Goal: Information Seeking & Learning: Learn about a topic

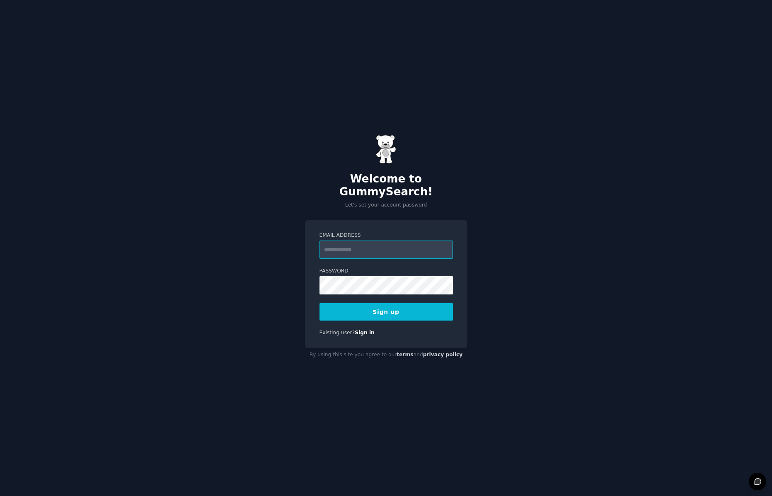
type input "**********"
click at [395, 305] on button "Sign up" at bounding box center [386, 311] width 133 height 17
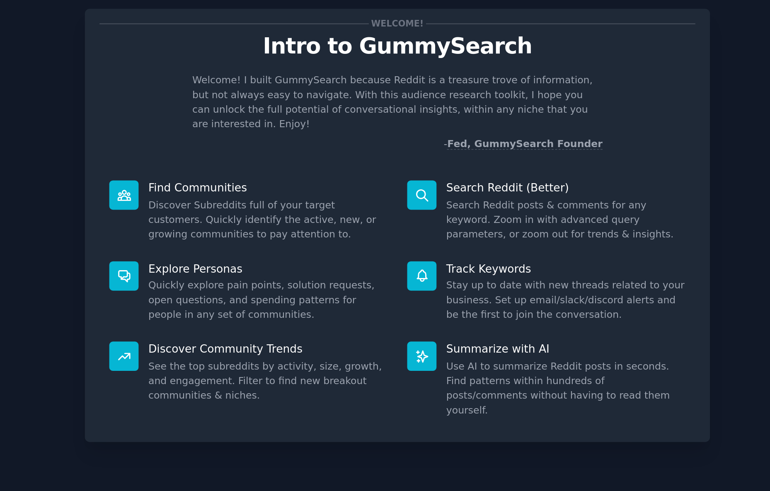
click at [263, 65] on p "Welcome! I built GummySearch because Reddit is a treasure trove of information,…" at bounding box center [385, 78] width 244 height 35
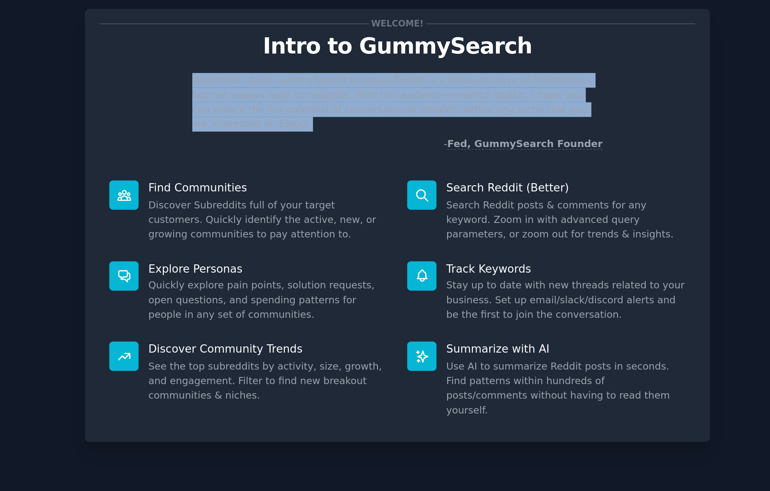
click at [263, 65] on p "Welcome! I built GummySearch because Reddit is a treasure trove of information,…" at bounding box center [385, 78] width 244 height 35
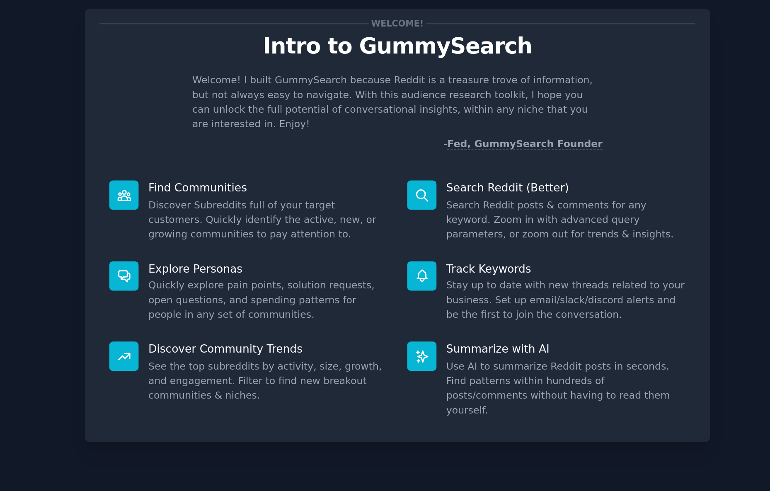
click at [237, 136] on dd "Discover Subreddits full of your target customers. Quickly identify the active,…" at bounding box center [308, 149] width 142 height 26
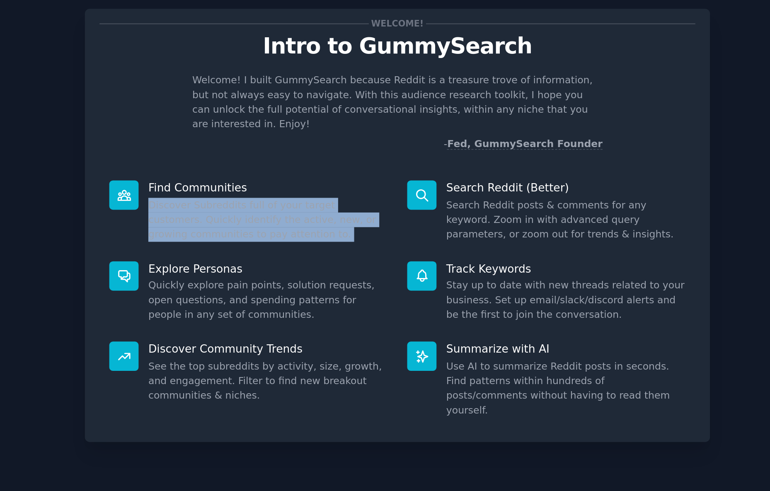
click at [237, 136] on dd "Discover Subreddits full of your target customers. Quickly identify the active,…" at bounding box center [308, 149] width 142 height 26
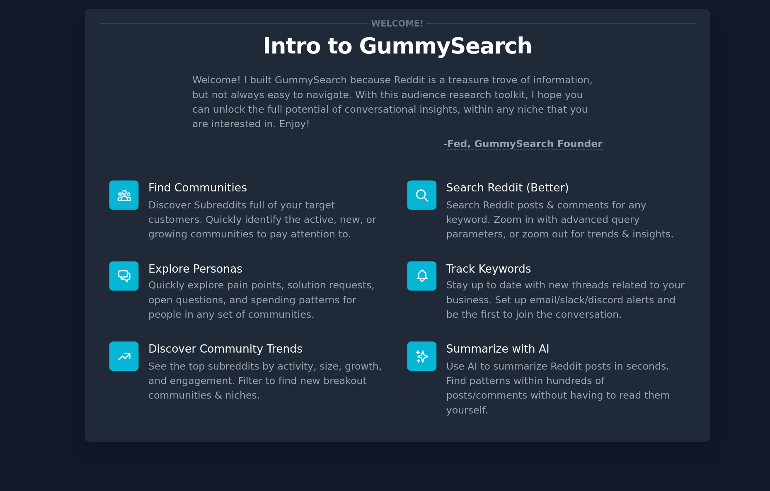
click at [237, 136] on dd "Discover Subreddits full of your target customers. Quickly identify the active,…" at bounding box center [308, 149] width 142 height 26
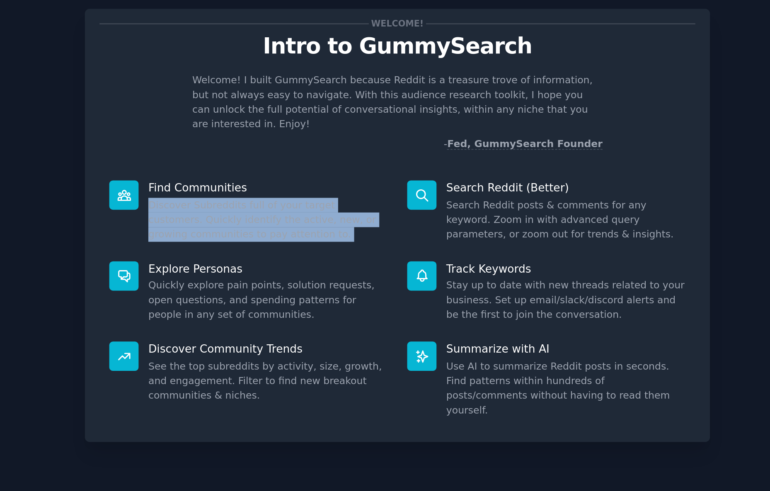
click at [237, 136] on dd "Discover Subreddits full of your target customers. Quickly identify the active,…" at bounding box center [308, 149] width 142 height 26
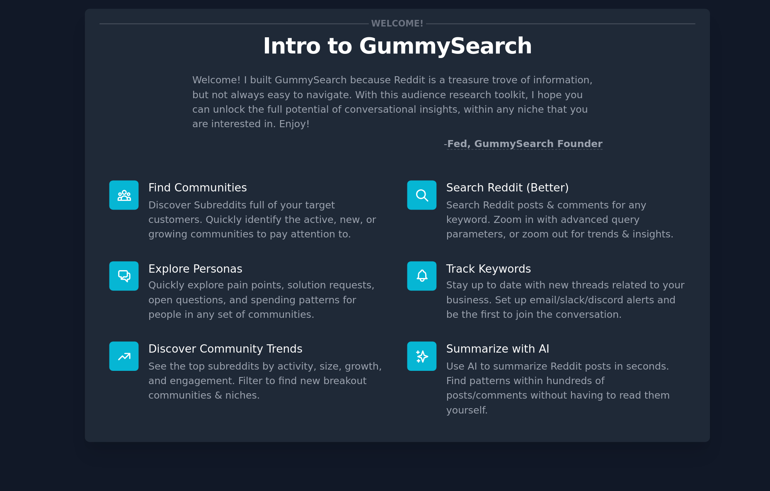
click at [237, 136] on dd "Discover Subreddits full of your target customers. Quickly identify the active,…" at bounding box center [308, 149] width 142 height 26
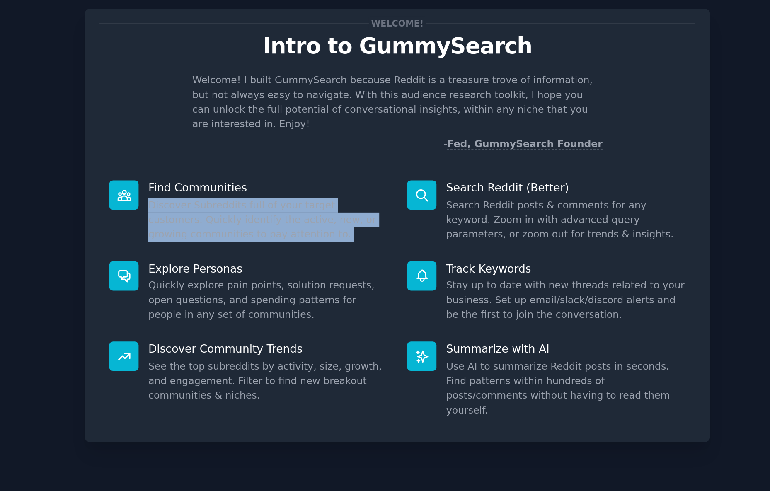
click at [237, 136] on dd "Discover Subreddits full of your target customers. Quickly identify the active,…" at bounding box center [308, 149] width 142 height 26
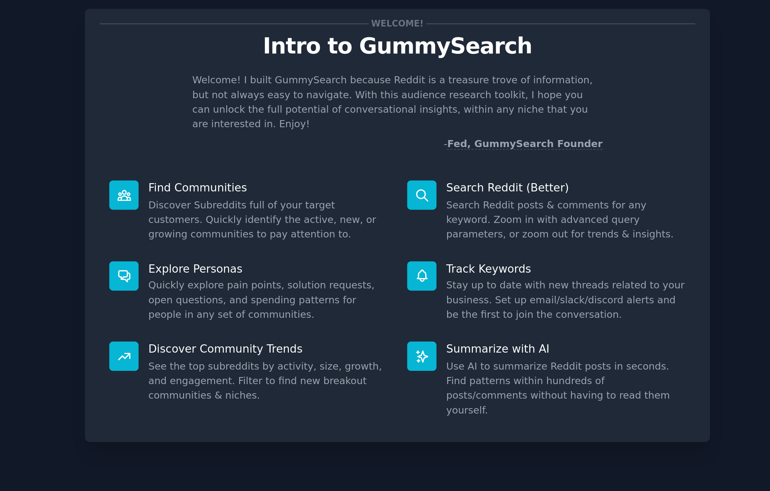
click at [237, 136] on dd "Discover Subreddits full of your target customers. Quickly identify the active,…" at bounding box center [308, 149] width 142 height 26
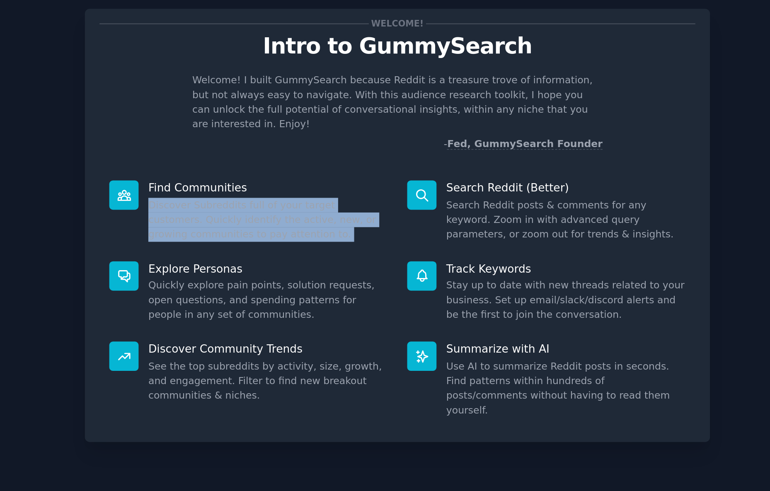
click at [237, 136] on dd "Discover Subreddits full of your target customers. Quickly identify the active,…" at bounding box center [308, 149] width 142 height 26
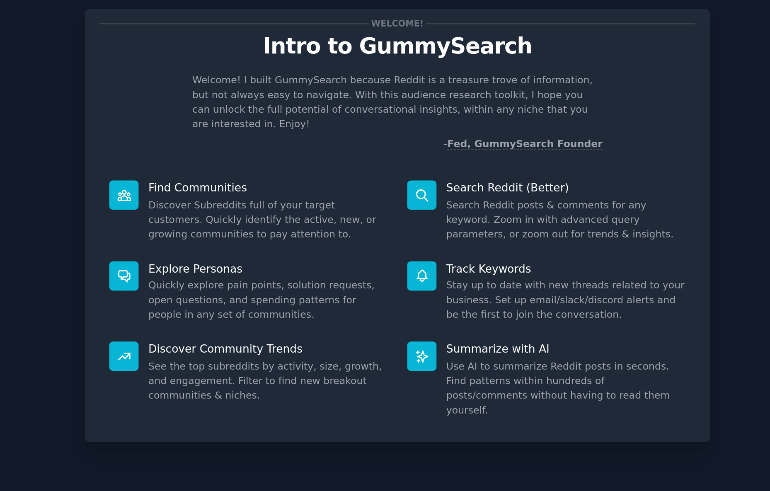
click at [237, 136] on dd "Discover Subreddits full of your target customers. Quickly identify the active,…" at bounding box center [308, 149] width 142 height 26
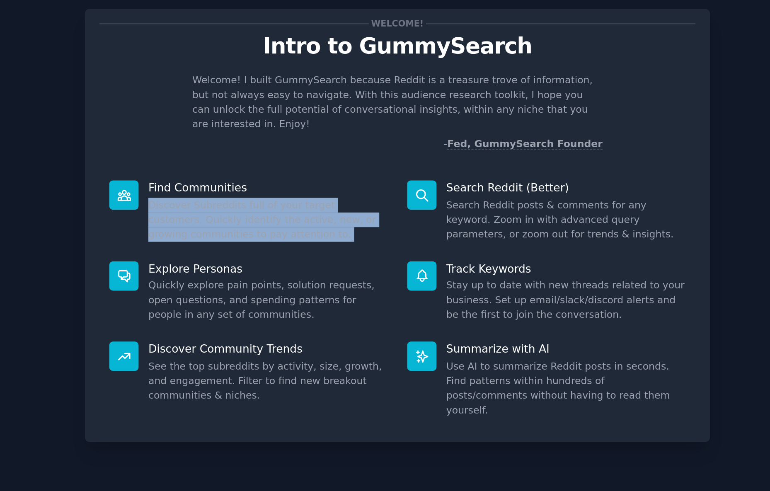
click at [237, 136] on dd "Discover Subreddits full of your target customers. Quickly identify the active,…" at bounding box center [308, 149] width 142 height 26
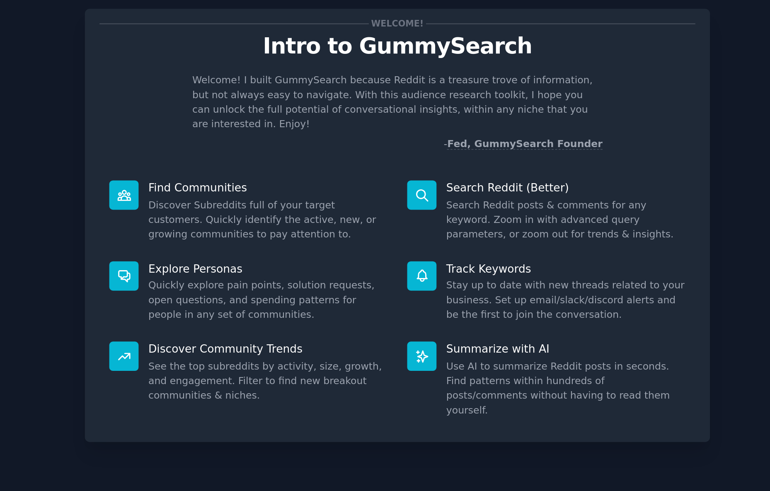
click at [237, 183] on dd "Quickly explore pain points, solution requests, open questions, and spending pa…" at bounding box center [308, 196] width 142 height 26
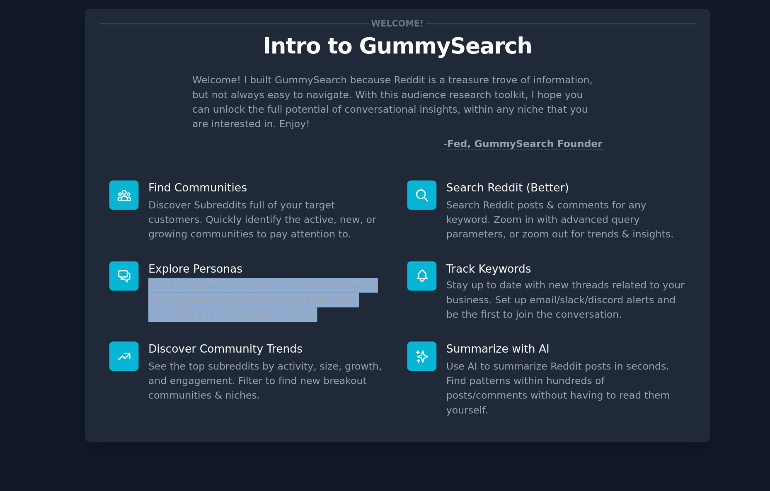
click at [237, 183] on dd "Quickly explore pain points, solution requests, open questions, and spending pa…" at bounding box center [308, 196] width 142 height 26
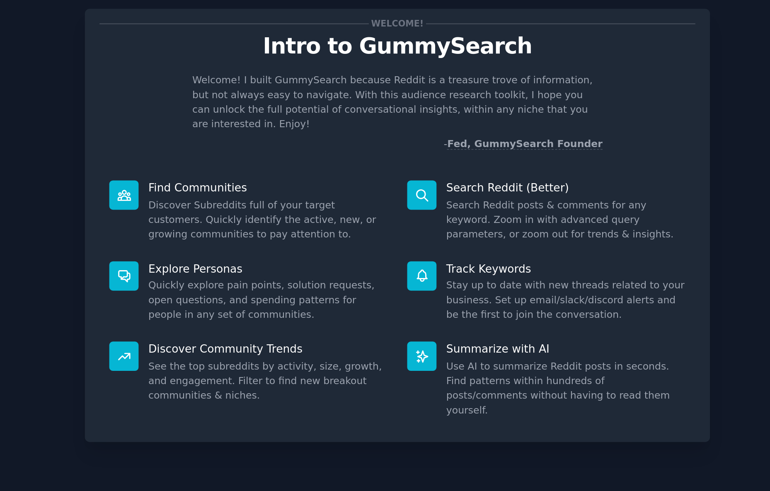
click at [237, 183] on dd "Quickly explore pain points, solution requests, open questions, and spending pa…" at bounding box center [308, 196] width 142 height 26
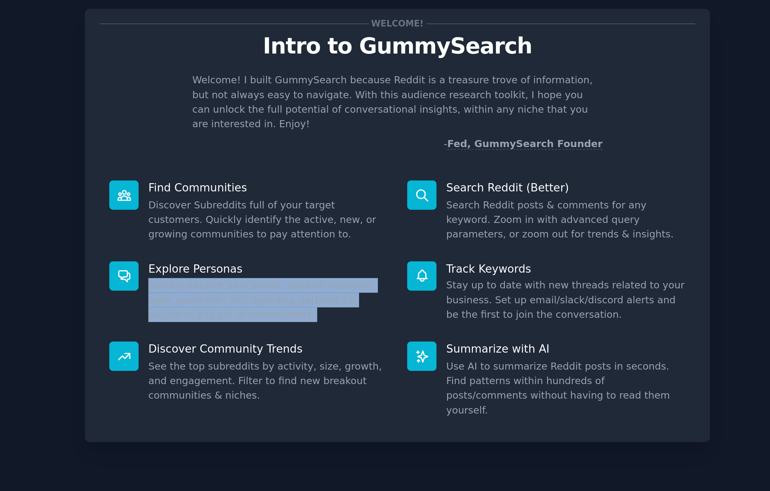
click at [237, 183] on dd "Quickly explore pain points, solution requests, open questions, and spending pa…" at bounding box center [308, 196] width 142 height 26
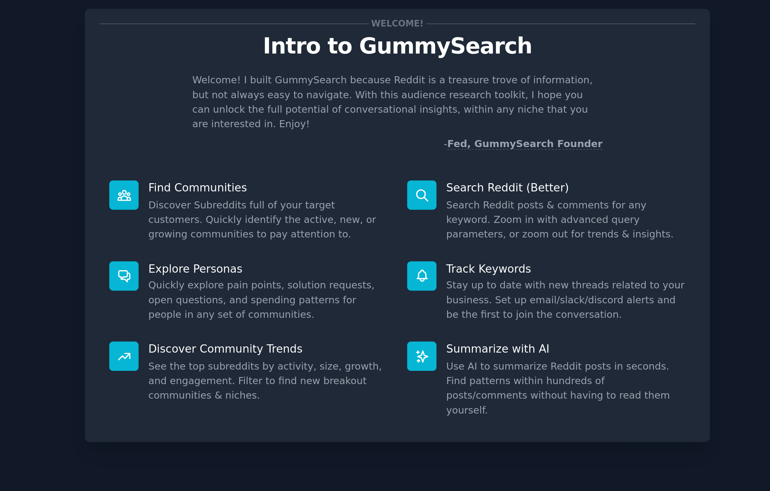
click at [237, 183] on dd "Quickly explore pain points, solution requests, open questions, and spending pa…" at bounding box center [308, 196] width 142 height 26
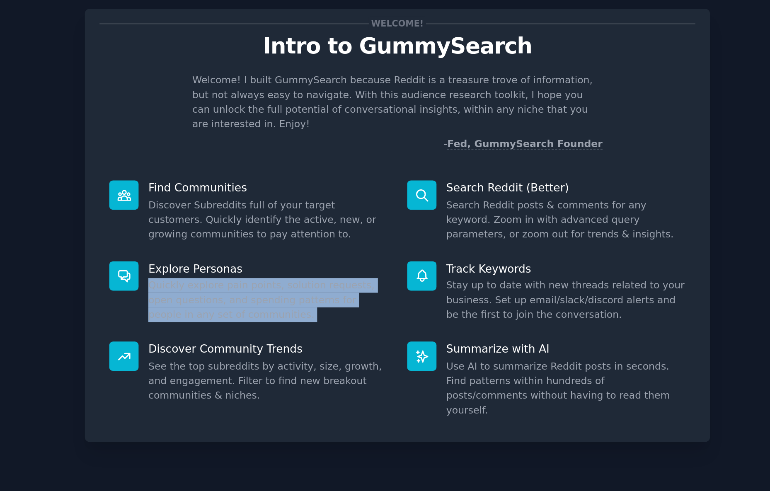
click at [237, 183] on dd "Quickly explore pain points, solution requests, open questions, and spending pa…" at bounding box center [308, 196] width 142 height 26
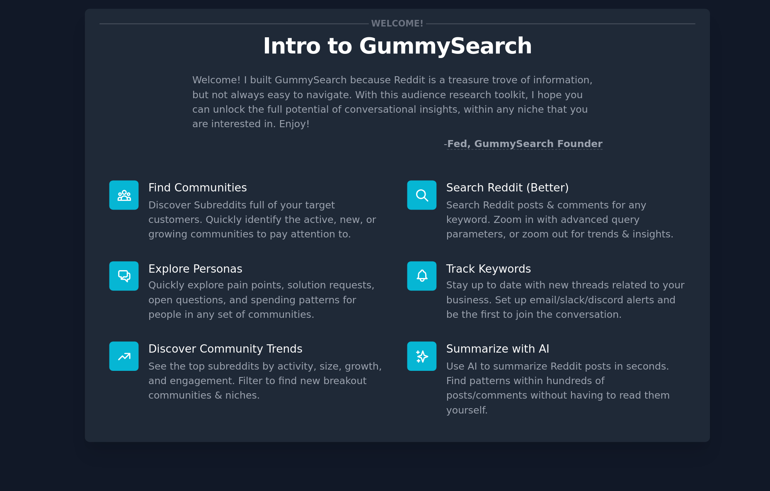
click at [237, 183] on dd "Quickly explore pain points, solution requests, open questions, and spending pa…" at bounding box center [308, 196] width 142 height 26
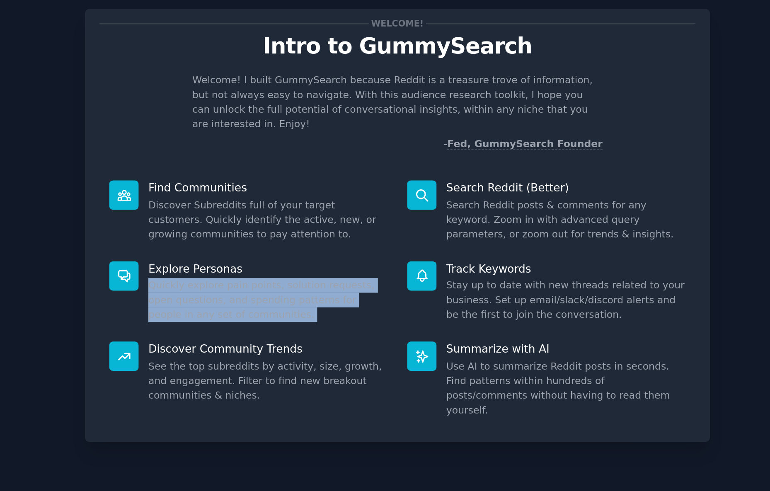
click at [237, 183] on dd "Quickly explore pain points, solution requests, open questions, and spending pa…" at bounding box center [308, 196] width 142 height 26
click at [237, 231] on dd "See the top subreddits by activity, size, growth, and engagement. Filter to fin…" at bounding box center [308, 244] width 142 height 26
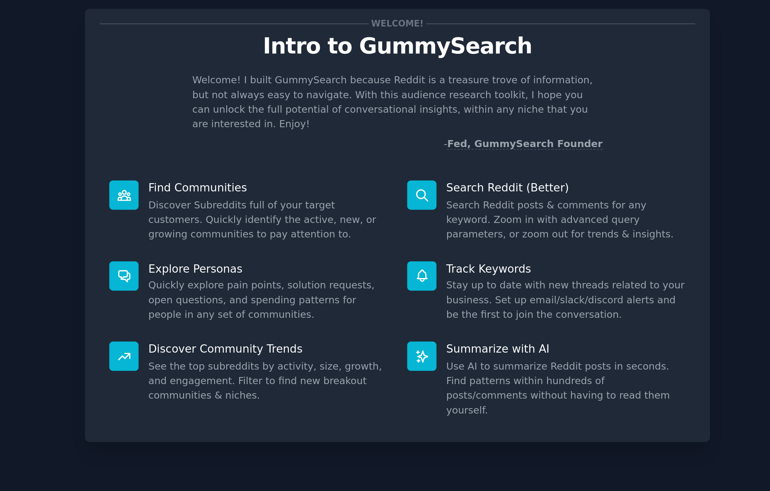
click at [237, 231] on dd "See the top subreddits by activity, size, growth, and engagement. Filter to fin…" at bounding box center [308, 244] width 142 height 26
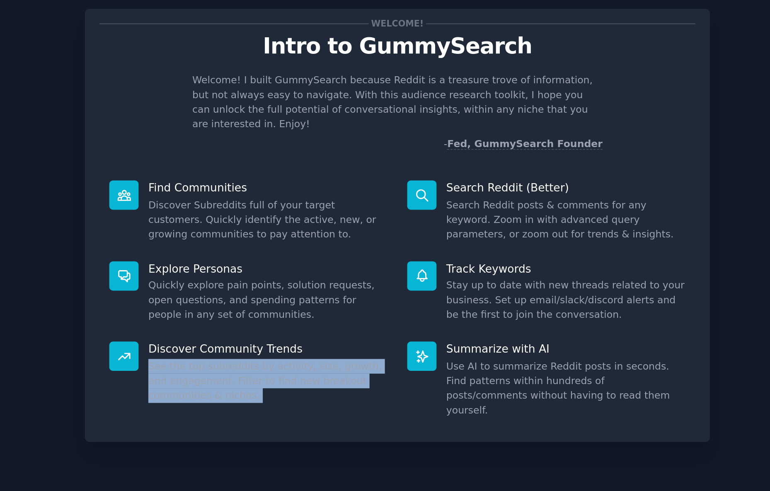
click at [414, 136] on dd "Search Reddit posts & comments for any keyword. Zoom in with advanced query par…" at bounding box center [485, 149] width 142 height 26
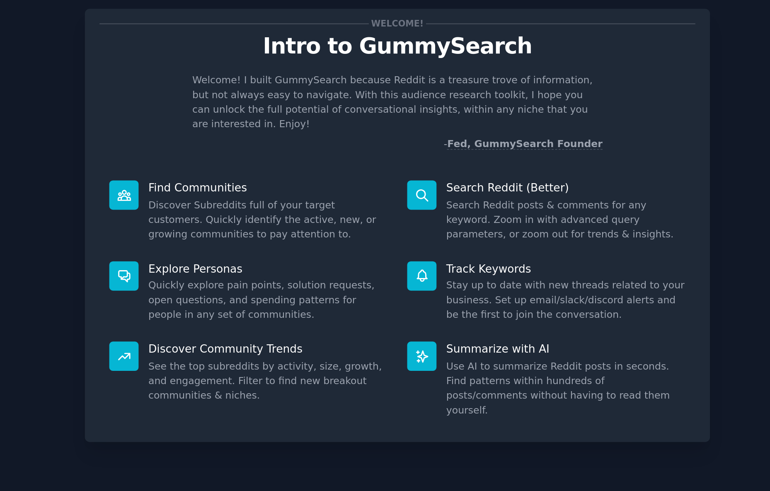
click at [414, 136] on dd "Search Reddit posts & comments for any keyword. Zoom in with advanced query par…" at bounding box center [485, 149] width 142 height 26
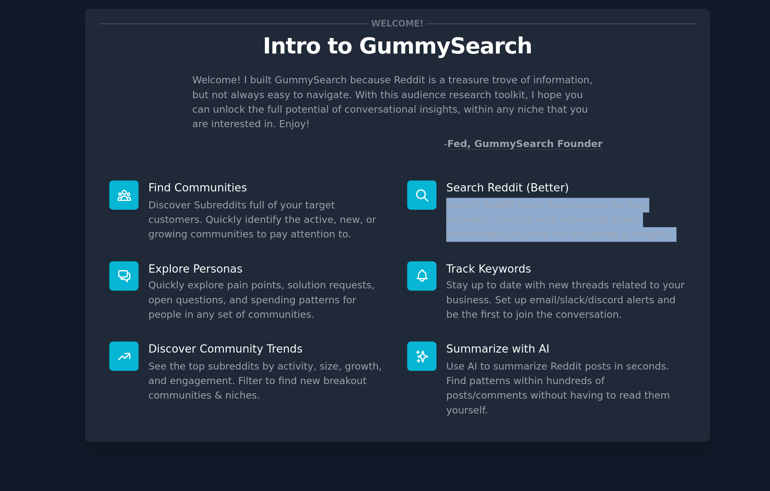
click at [414, 136] on dd "Search Reddit posts & comments for any keyword. Zoom in with advanced query par…" at bounding box center [485, 149] width 142 height 26
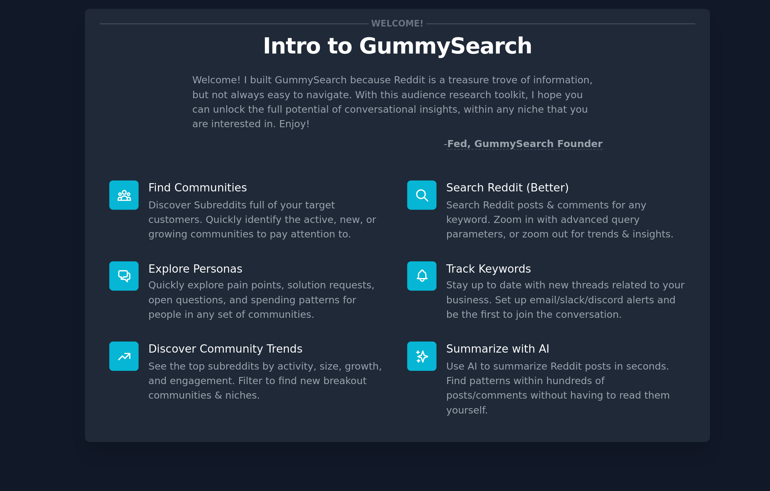
click at [414, 136] on dd "Search Reddit posts & comments for any keyword. Zoom in with advanced query par…" at bounding box center [485, 149] width 142 height 26
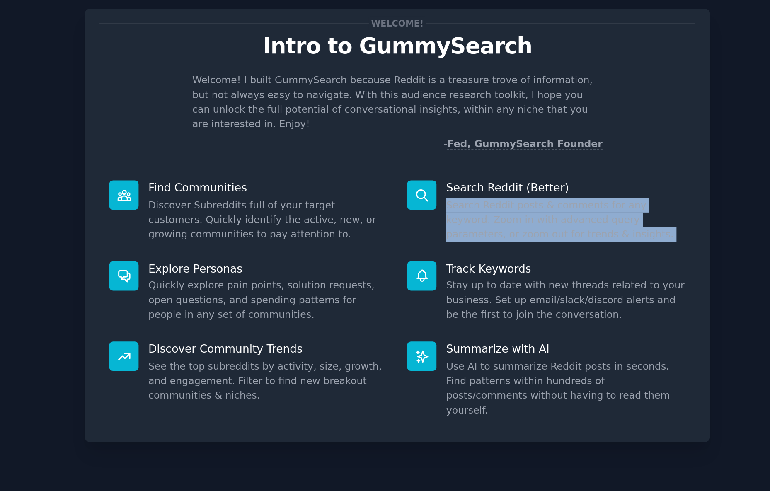
click at [414, 136] on dd "Search Reddit posts & comments for any keyword. Zoom in with advanced query par…" at bounding box center [485, 149] width 142 height 26
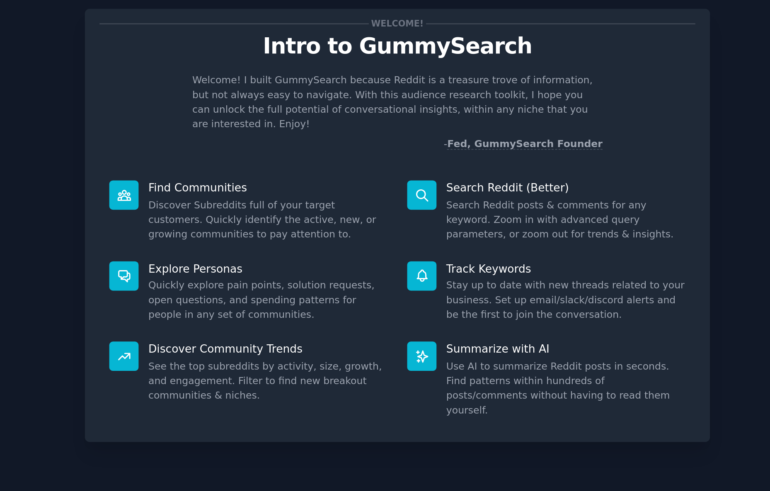
click at [414, 136] on dd "Search Reddit posts & comments for any keyword. Zoom in with advanced query par…" at bounding box center [485, 149] width 142 height 26
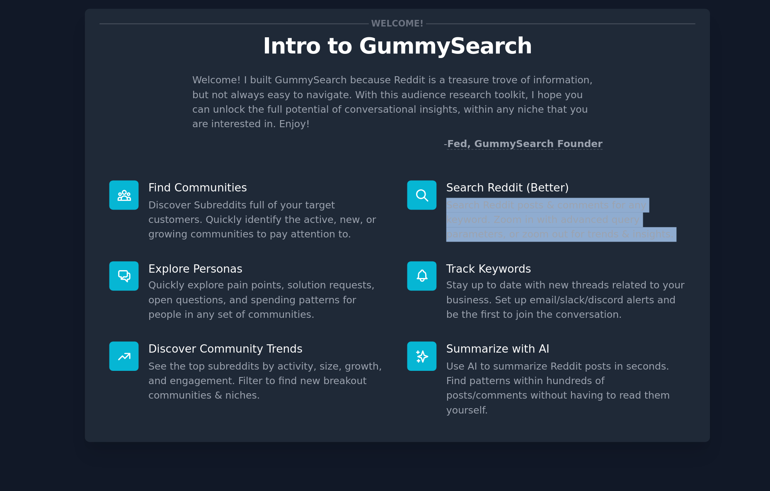
click at [414, 136] on dd "Search Reddit posts & comments for any keyword. Zoom in with advanced query par…" at bounding box center [485, 149] width 142 height 26
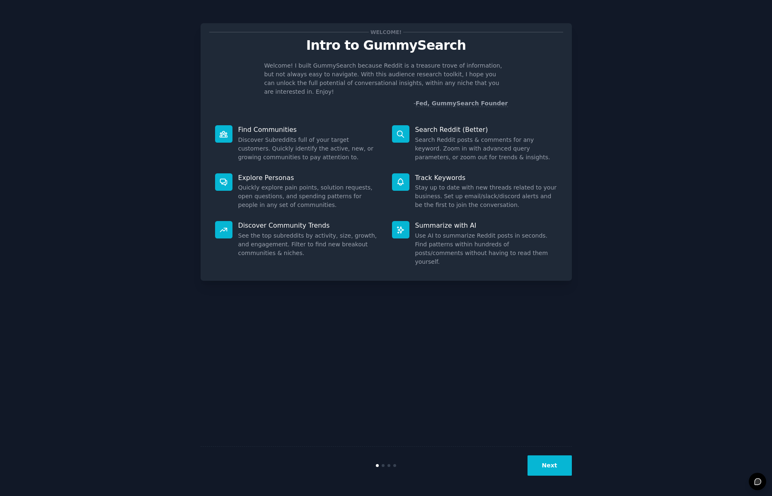
click at [550, 465] on button "Next" at bounding box center [550, 465] width 44 height 20
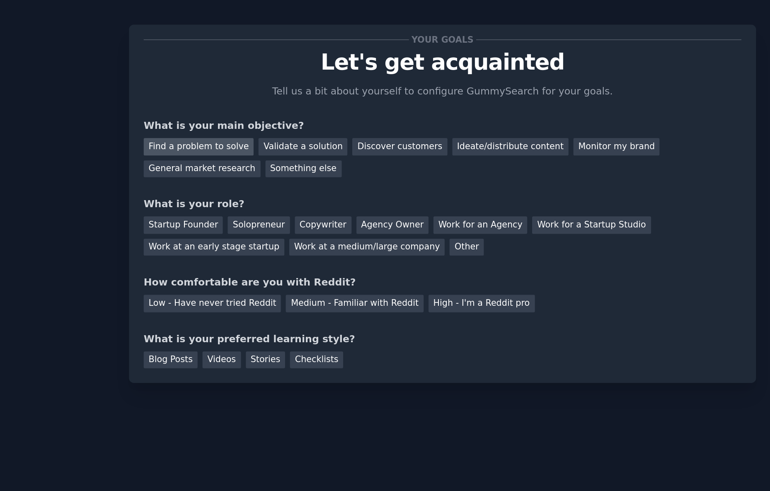
click at [208, 90] on div "Find a problem to solve" at bounding box center [240, 95] width 65 height 10
click at [208, 137] on div "Startup Founder" at bounding box center [231, 142] width 47 height 10
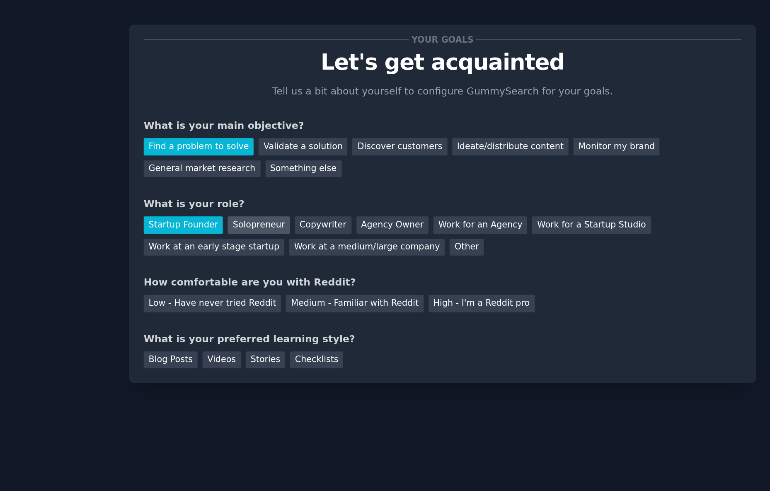
click at [258, 137] on div "Solopreneur" at bounding box center [276, 142] width 36 height 10
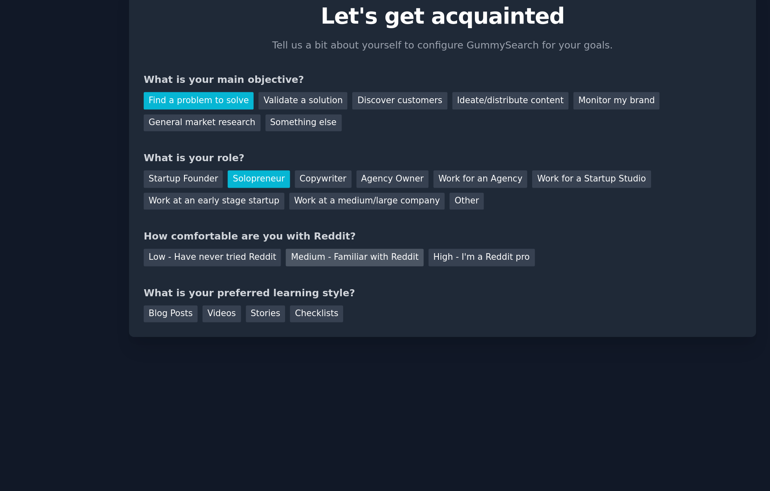
click at [292, 183] on div "Medium - Familiar with Reddit" at bounding box center [332, 188] width 81 height 10
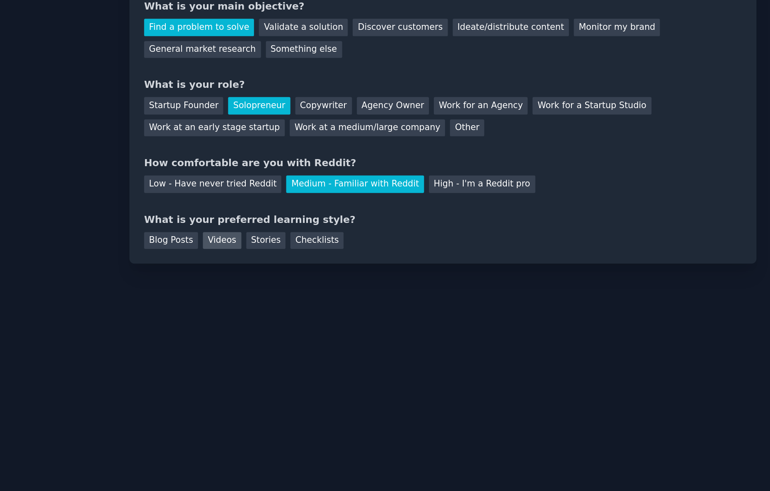
click at [243, 217] on div "Videos" at bounding box center [254, 222] width 23 height 10
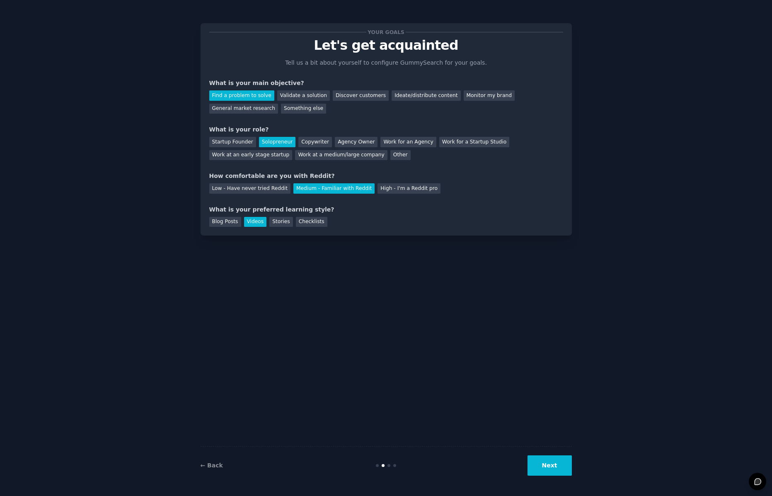
click at [551, 467] on button "Next" at bounding box center [550, 465] width 44 height 20
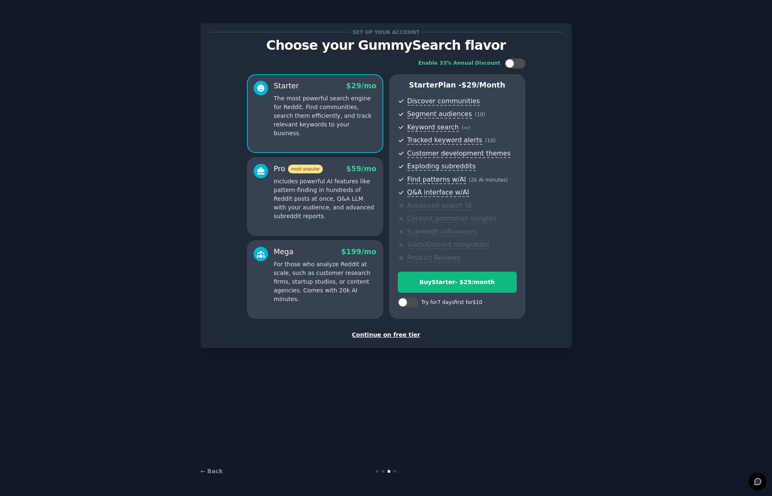
click at [396, 333] on div "Continue on free tier" at bounding box center [386, 334] width 354 height 9
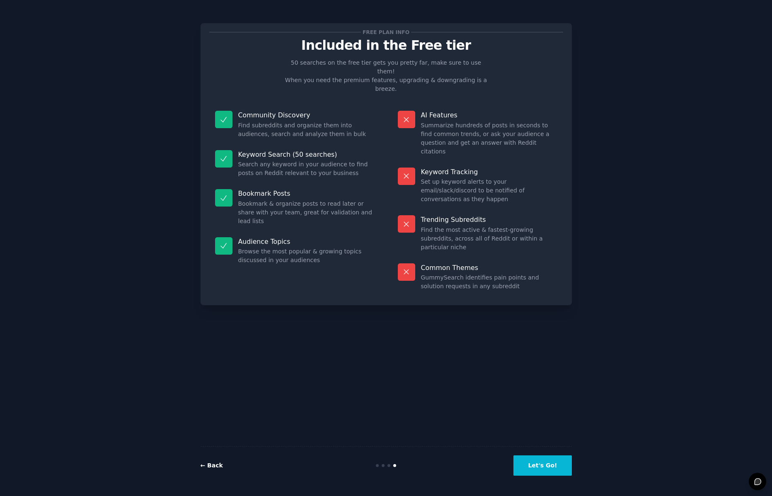
click at [214, 464] on link "← Back" at bounding box center [212, 465] width 22 height 7
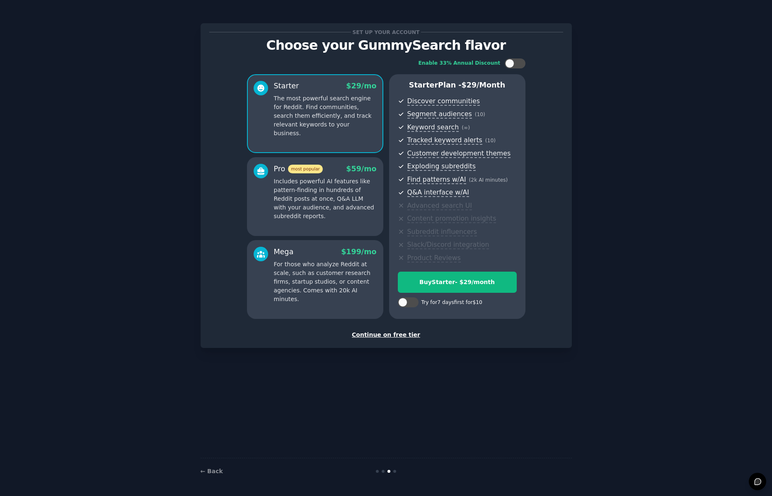
click at [387, 334] on div "Continue on free tier" at bounding box center [386, 334] width 354 height 9
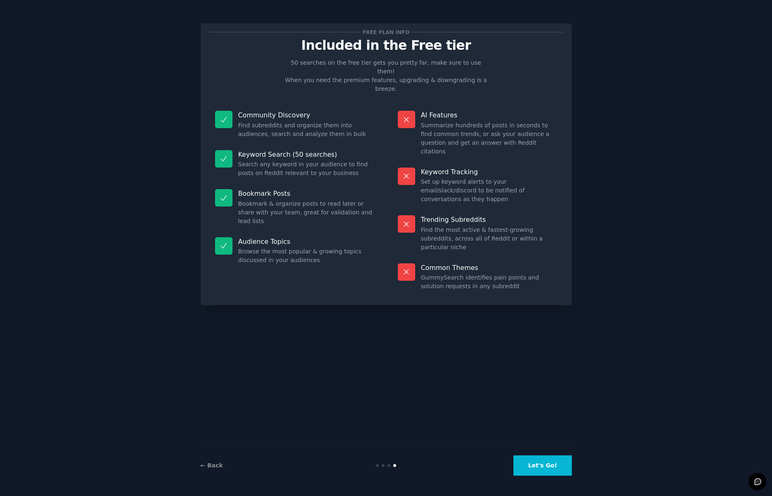
click at [560, 468] on button "Let's Go!" at bounding box center [543, 465] width 58 height 20
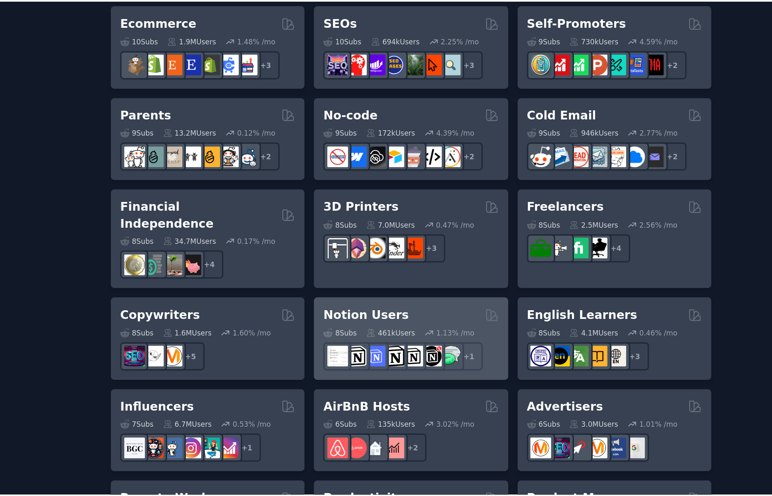
scroll to position [380, 0]
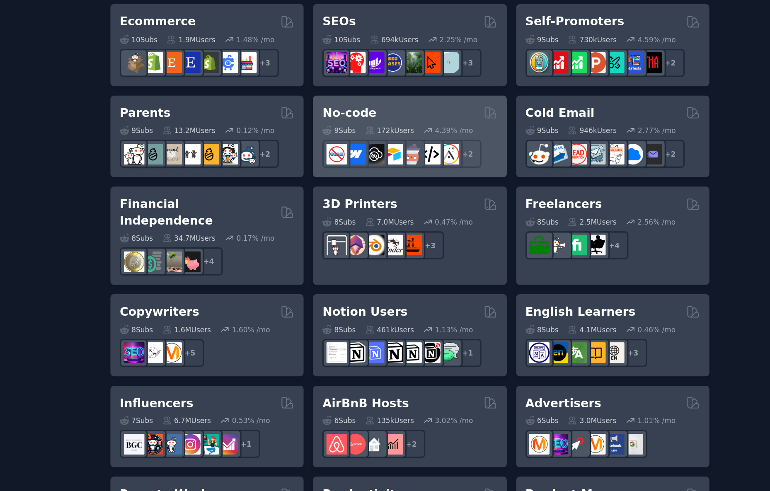
click at [339, 175] on div "No-code 9 Sub s 172k Users 4.39 % /mo r/NoCodeSaaS + 2" at bounding box center [399, 200] width 120 height 51
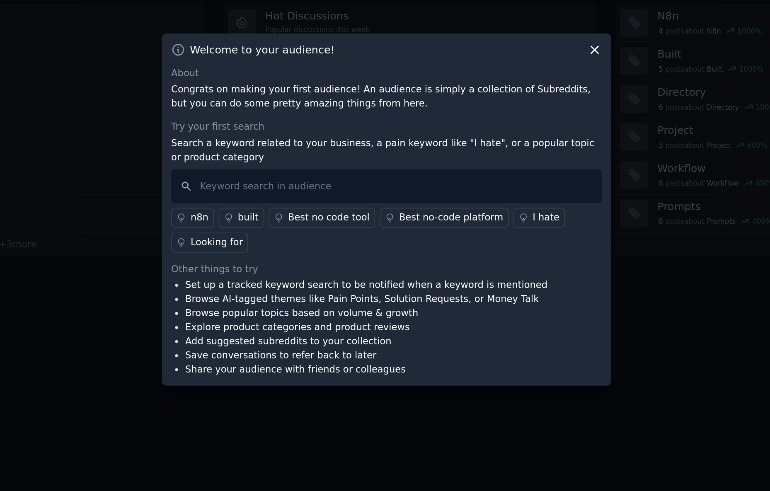
click at [512, 144] on icon at bounding box center [514, 146] width 5 height 5
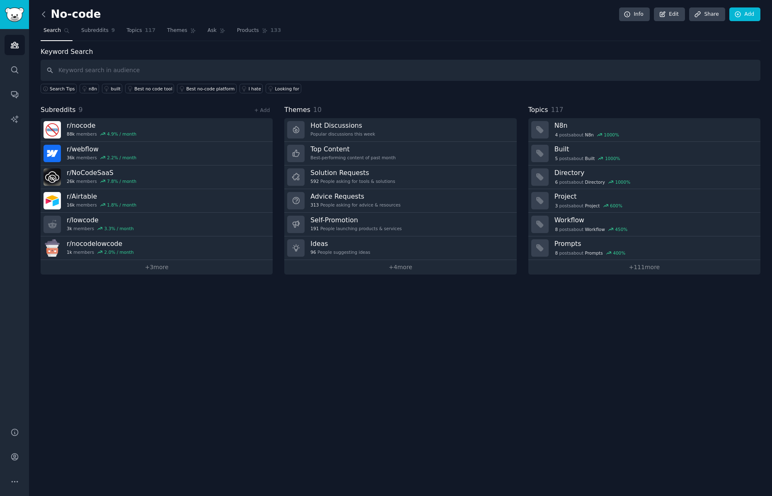
click at [42, 15] on icon at bounding box center [43, 14] width 9 height 9
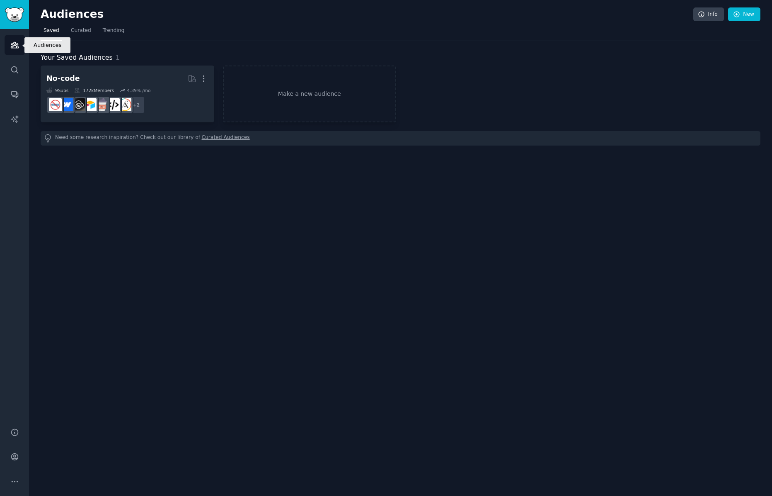
click at [14, 37] on link "Audiences" at bounding box center [15, 45] width 20 height 20
click at [15, 13] on img "Sidebar" at bounding box center [14, 14] width 19 height 15
click at [15, 47] on icon "Sidebar" at bounding box center [14, 45] width 9 height 9
click at [111, 30] on span "Trending" at bounding box center [114, 30] width 22 height 7
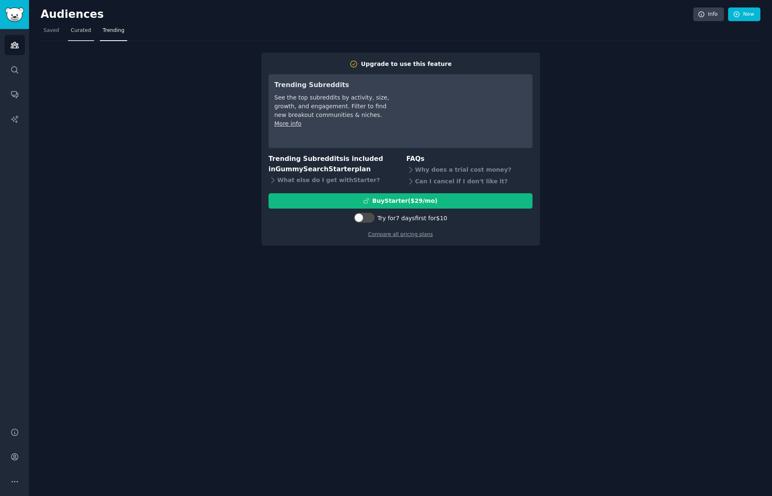
click at [82, 33] on span "Curated" at bounding box center [81, 30] width 20 height 7
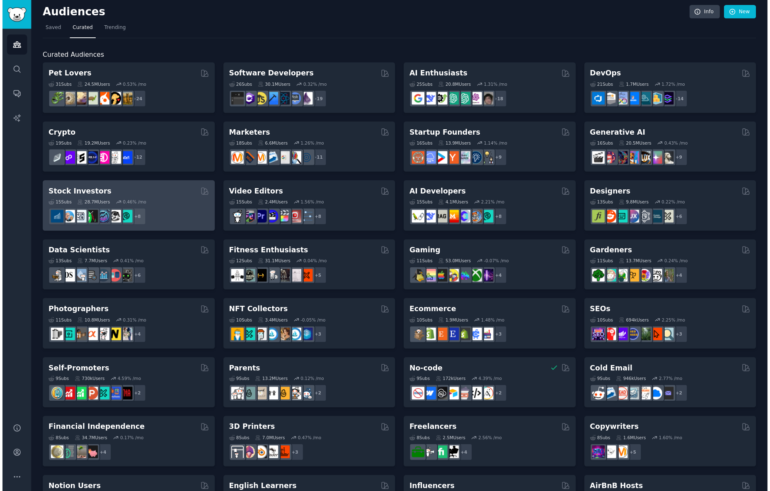
scroll to position [6, 0]
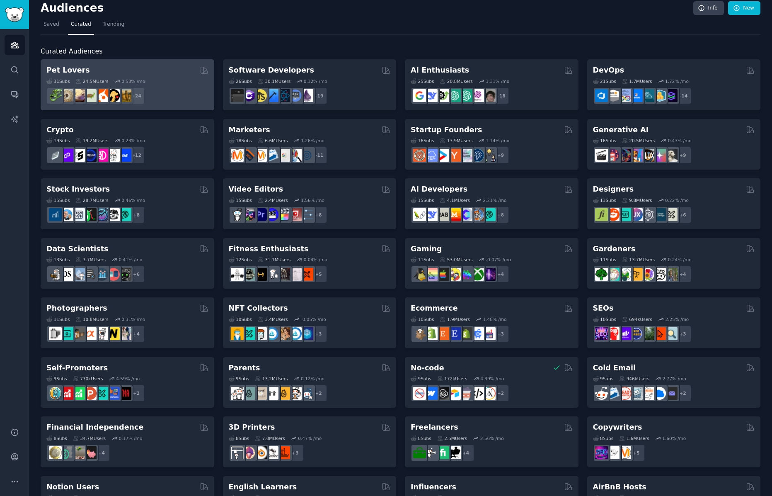
click at [177, 82] on div "31 Sub s 24.5M Users 0.53 % /mo" at bounding box center [127, 81] width 162 height 6
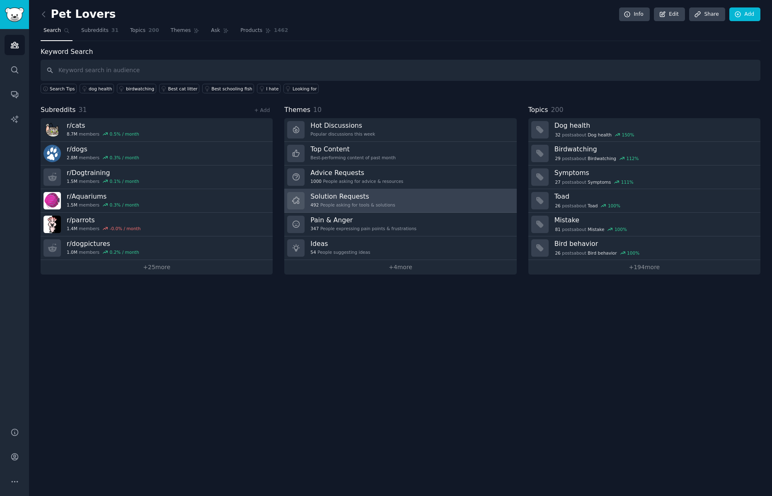
click at [365, 199] on h3 "Solution Requests" at bounding box center [352, 196] width 85 height 9
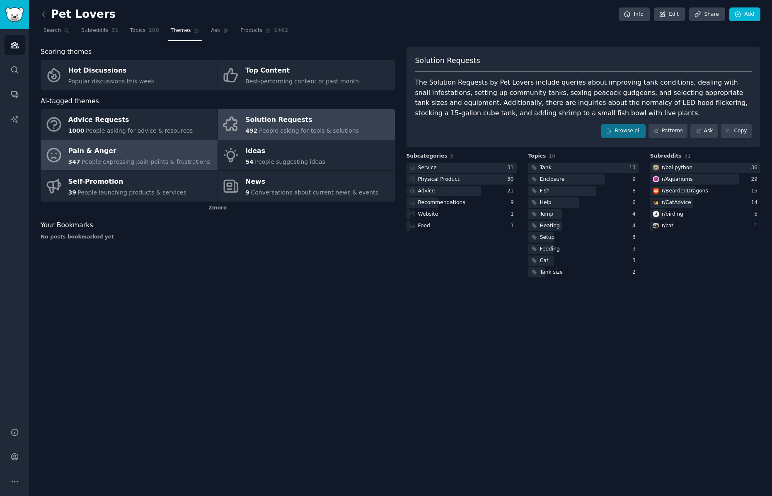
click at [145, 159] on span "People expressing pain points & frustrations" at bounding box center [146, 161] width 128 height 7
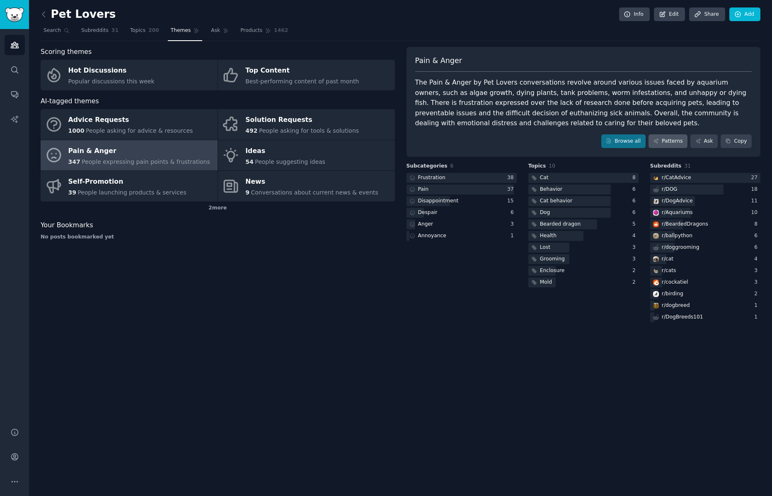
click at [670, 140] on link "Patterns" at bounding box center [668, 141] width 39 height 14
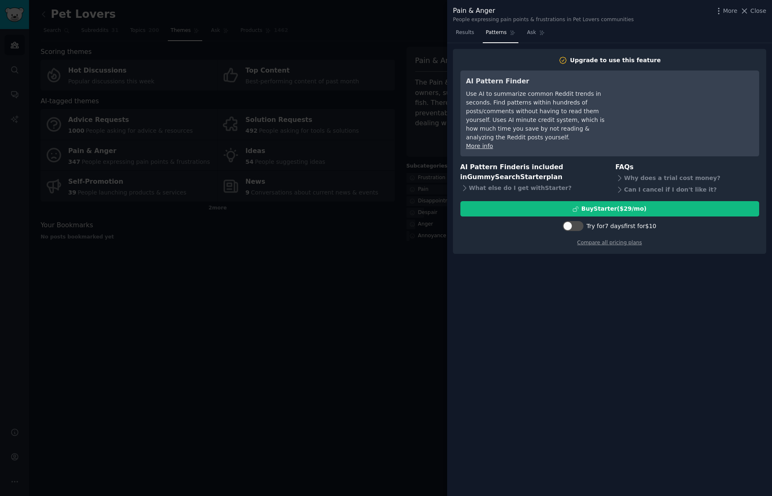
click at [376, 66] on div at bounding box center [386, 248] width 772 height 496
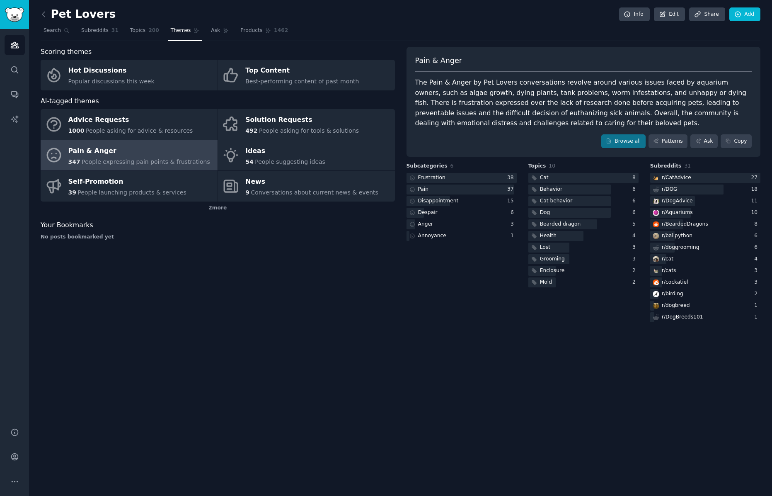
click at [72, 11] on h2 "Pet Lovers" at bounding box center [78, 14] width 75 height 13
click at [45, 13] on icon at bounding box center [43, 14] width 9 height 9
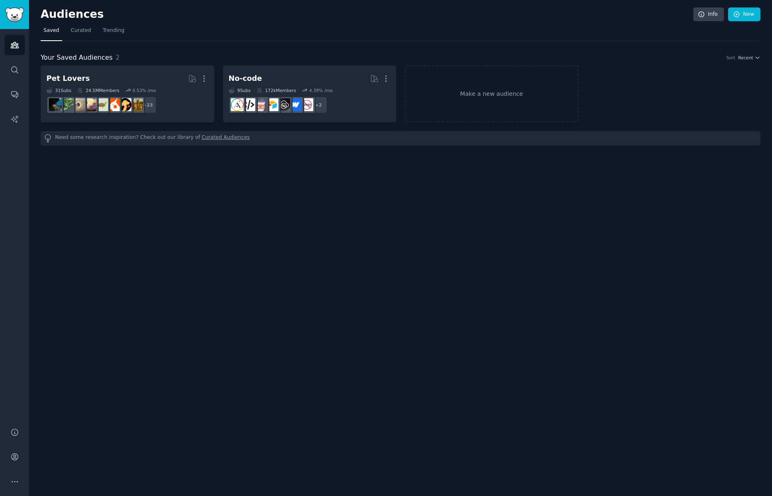
click at [195, 238] on div "Audiences Info New Saved Curated Trending Your Saved Audiences 2 Sort Recent Pe…" at bounding box center [400, 248] width 743 height 496
click at [12, 10] on img "Sidebar" at bounding box center [14, 14] width 19 height 15
click at [85, 30] on span "Curated" at bounding box center [81, 30] width 20 height 7
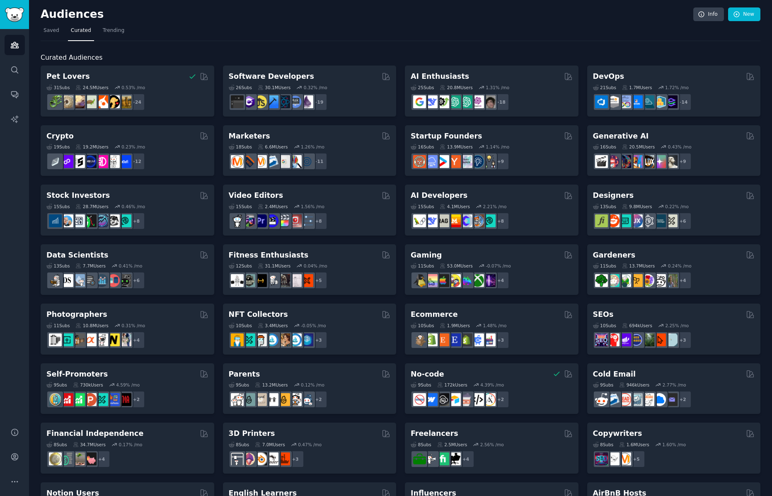
click at [221, 38] on nav "Saved Curated Trending" at bounding box center [401, 32] width 720 height 17
click at [714, 13] on link "Info" at bounding box center [708, 14] width 31 height 14
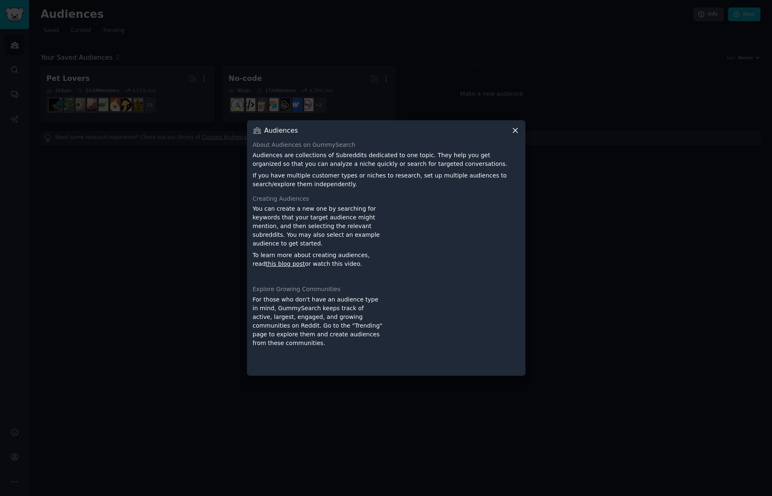
click at [303, 216] on p "You can create a new one by searching for keywords that your target audience mi…" at bounding box center [318, 226] width 131 height 44
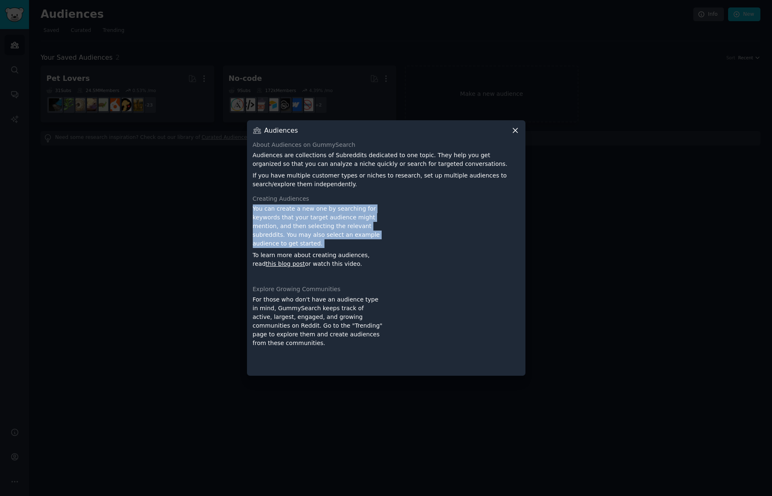
click at [303, 216] on p "You can create a new one by searching for keywords that your target audience mi…" at bounding box center [318, 226] width 131 height 44
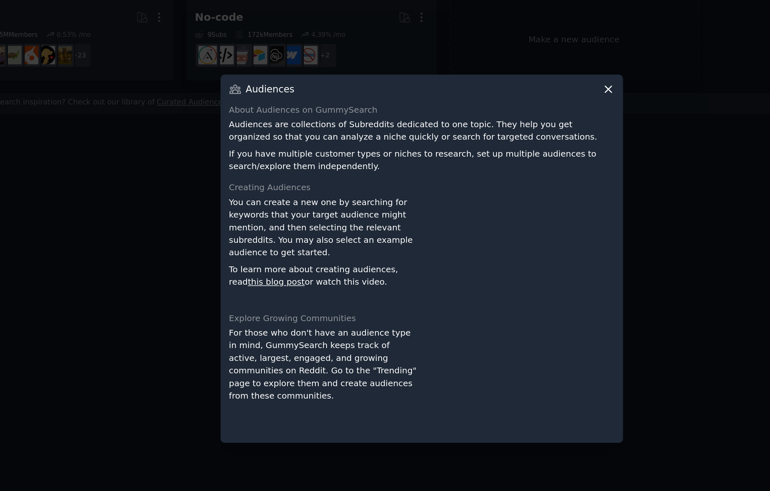
click at [455, 116] on div at bounding box center [385, 245] width 770 height 491
